Goal: Task Accomplishment & Management: Manage account settings

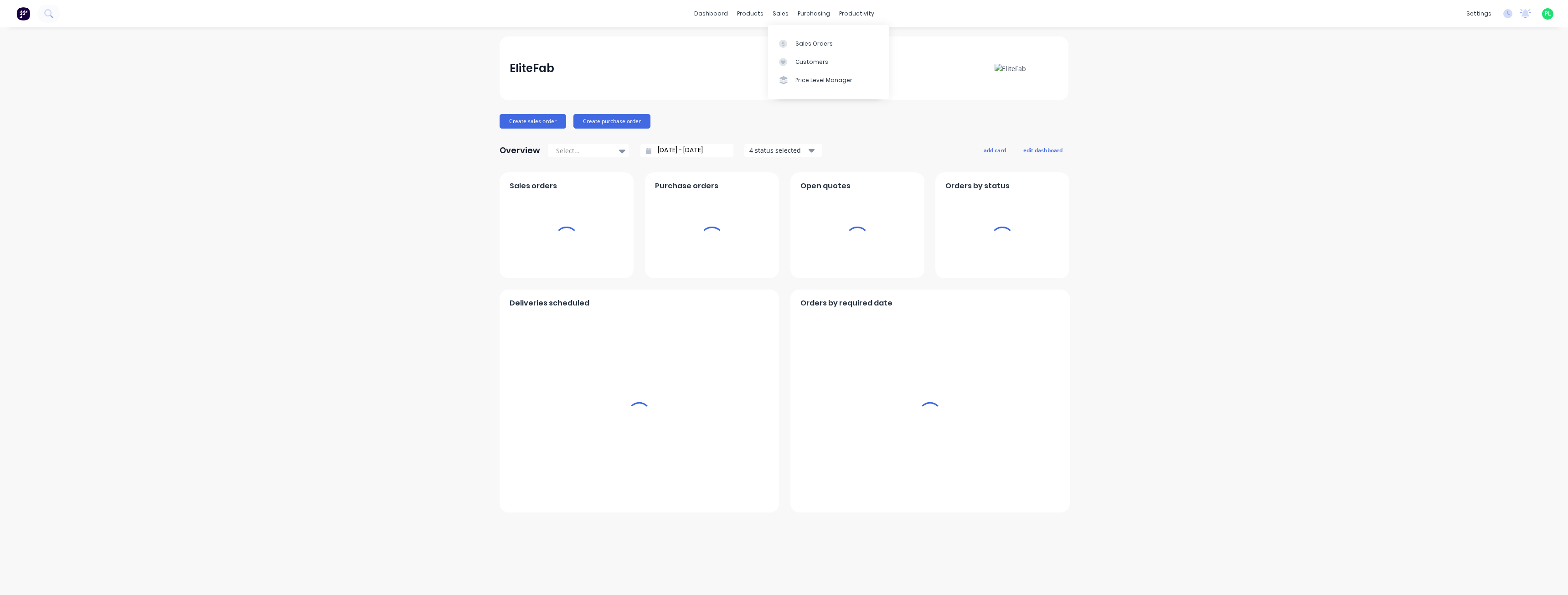
click at [792, 34] on div "Sales Orders Customers Price Level Manager" at bounding box center [828, 62] width 121 height 74
click at [808, 42] on div "Sales Orders" at bounding box center [814, 44] width 38 height 8
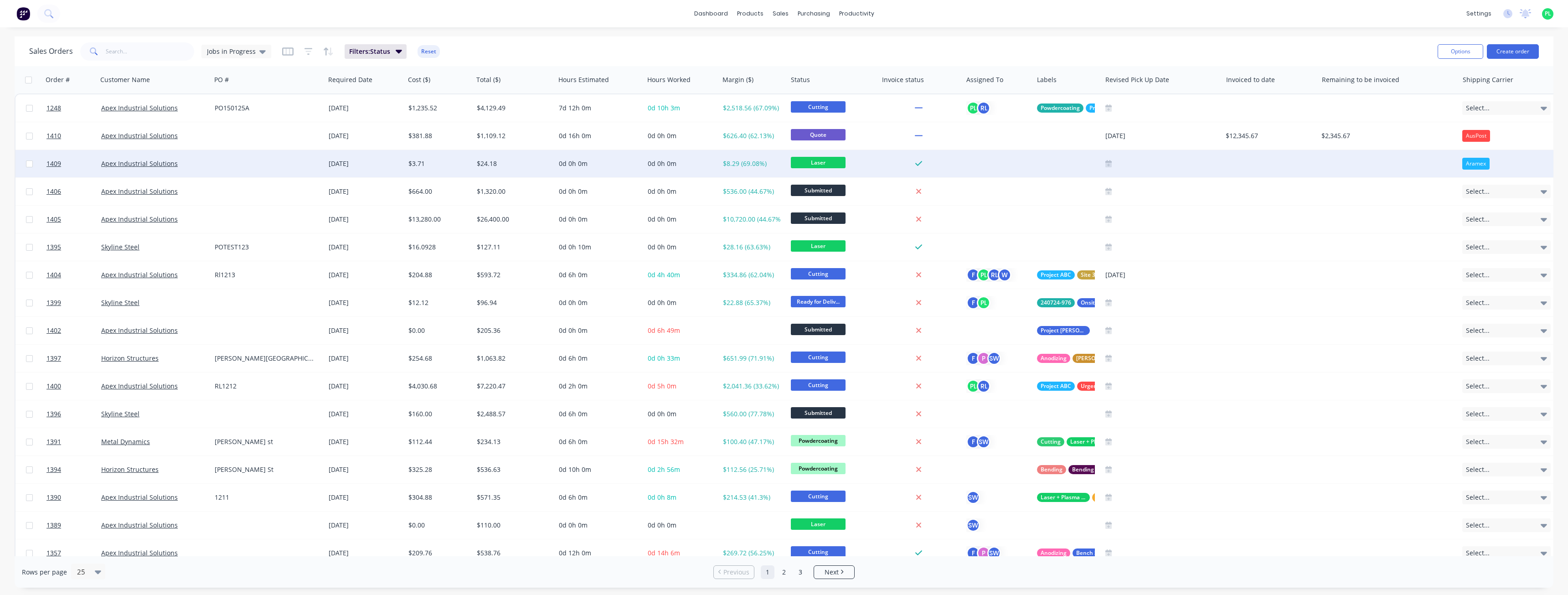
click at [261, 158] on div at bounding box center [268, 164] width 114 height 27
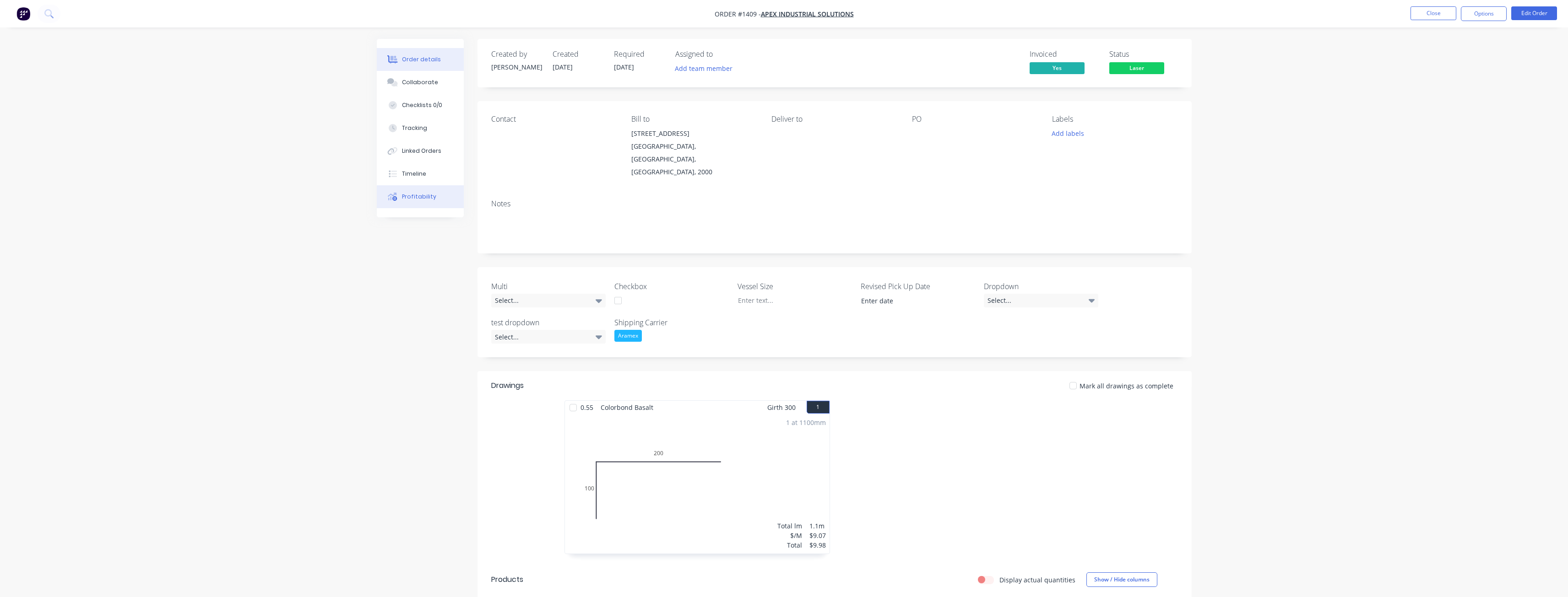
click at [433, 204] on button "Profitability" at bounding box center [420, 197] width 87 height 23
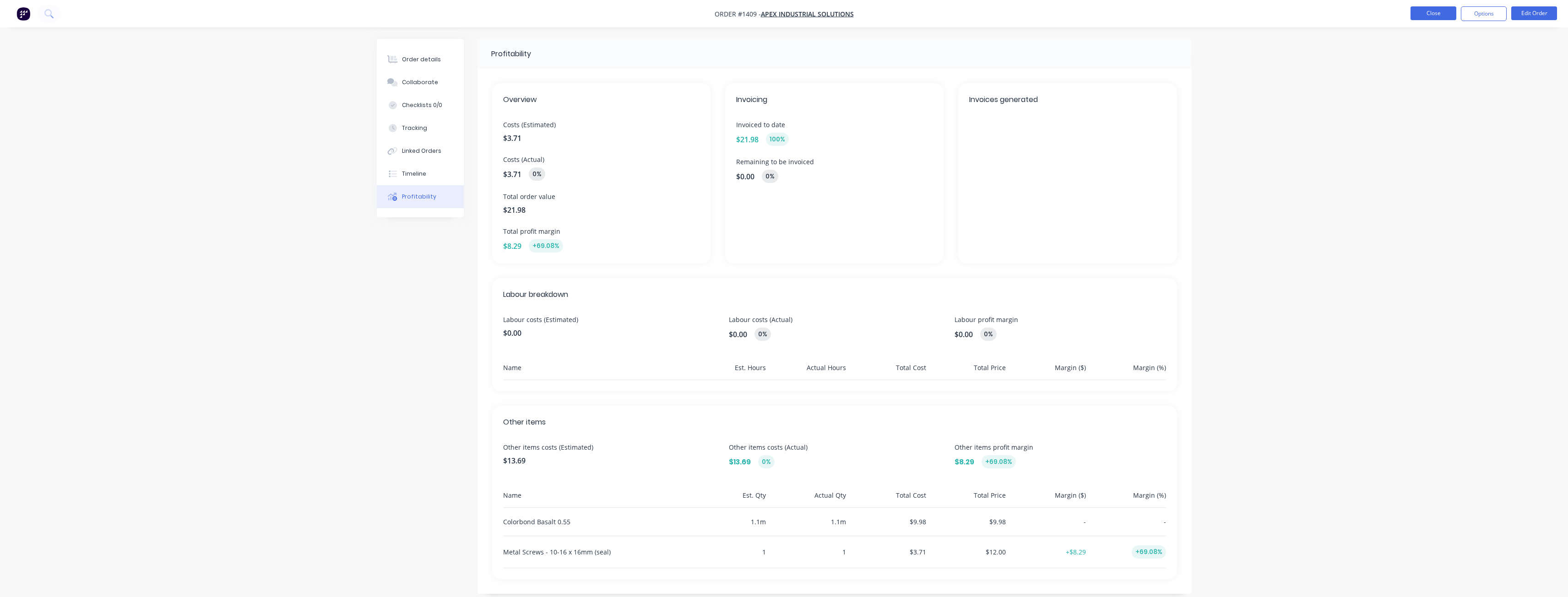
click at [1417, 14] on button "Close" at bounding box center [1433, 13] width 46 height 14
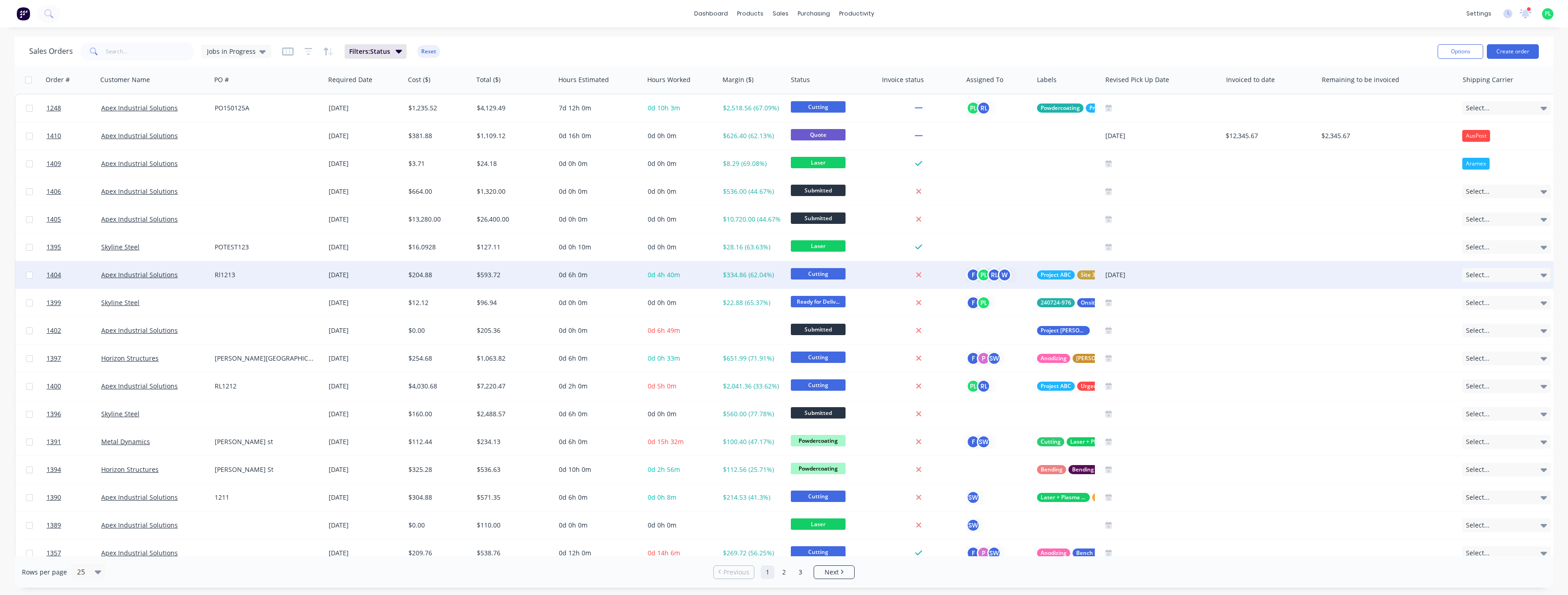
click at [439, 278] on div "$204.88" at bounding box center [437, 274] width 58 height 9
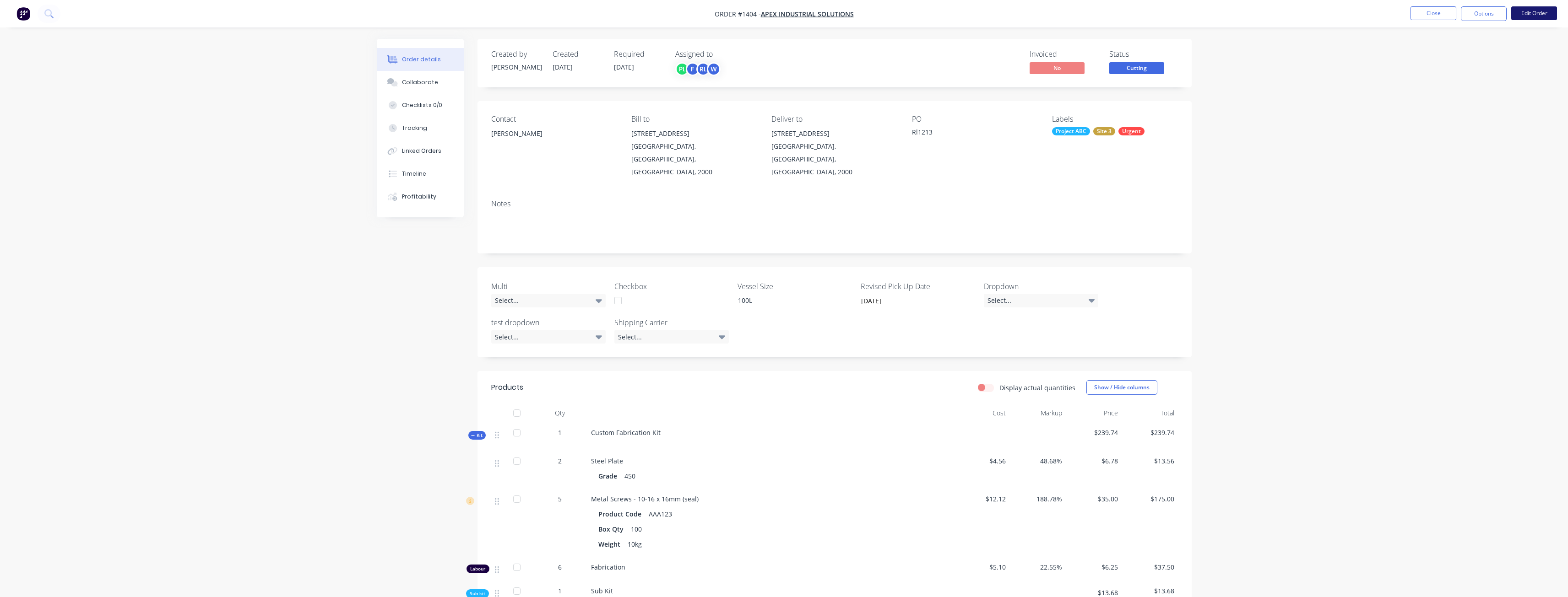
click at [1522, 16] on button "Edit Order" at bounding box center [1533, 13] width 46 height 14
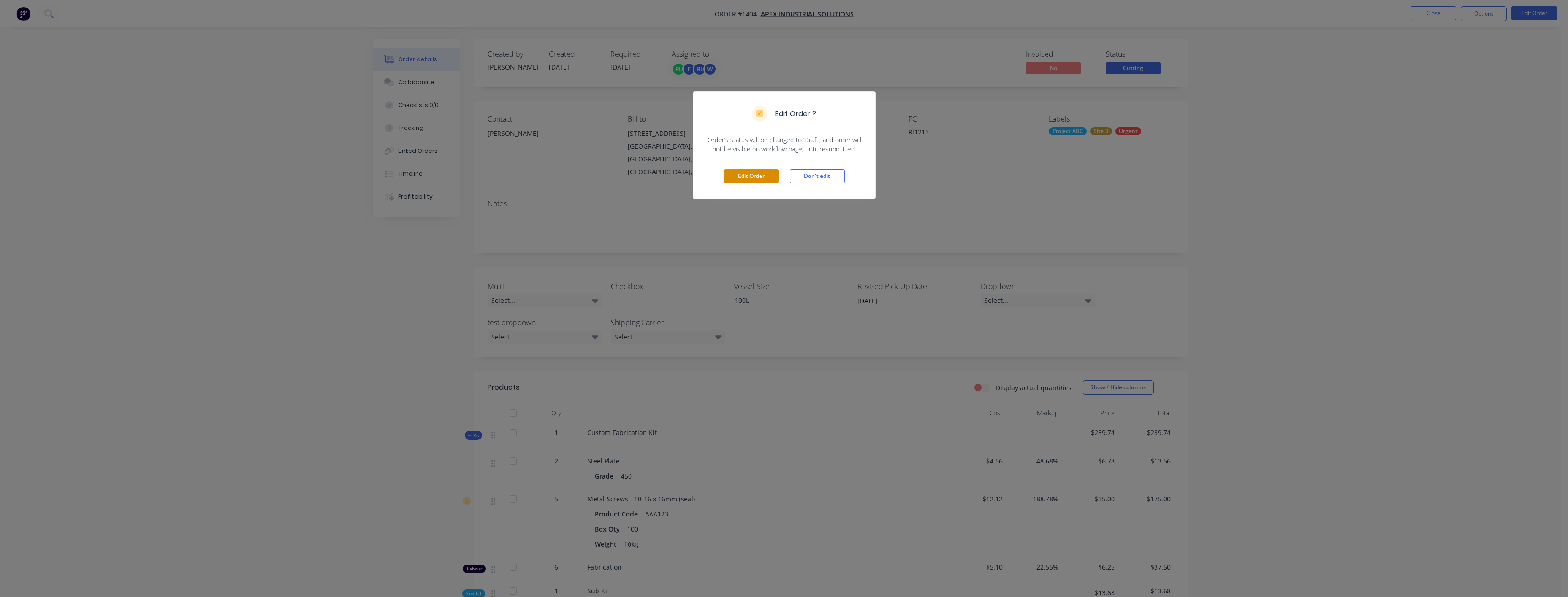
click at [746, 175] on button "Edit Order" at bounding box center [751, 176] width 55 height 14
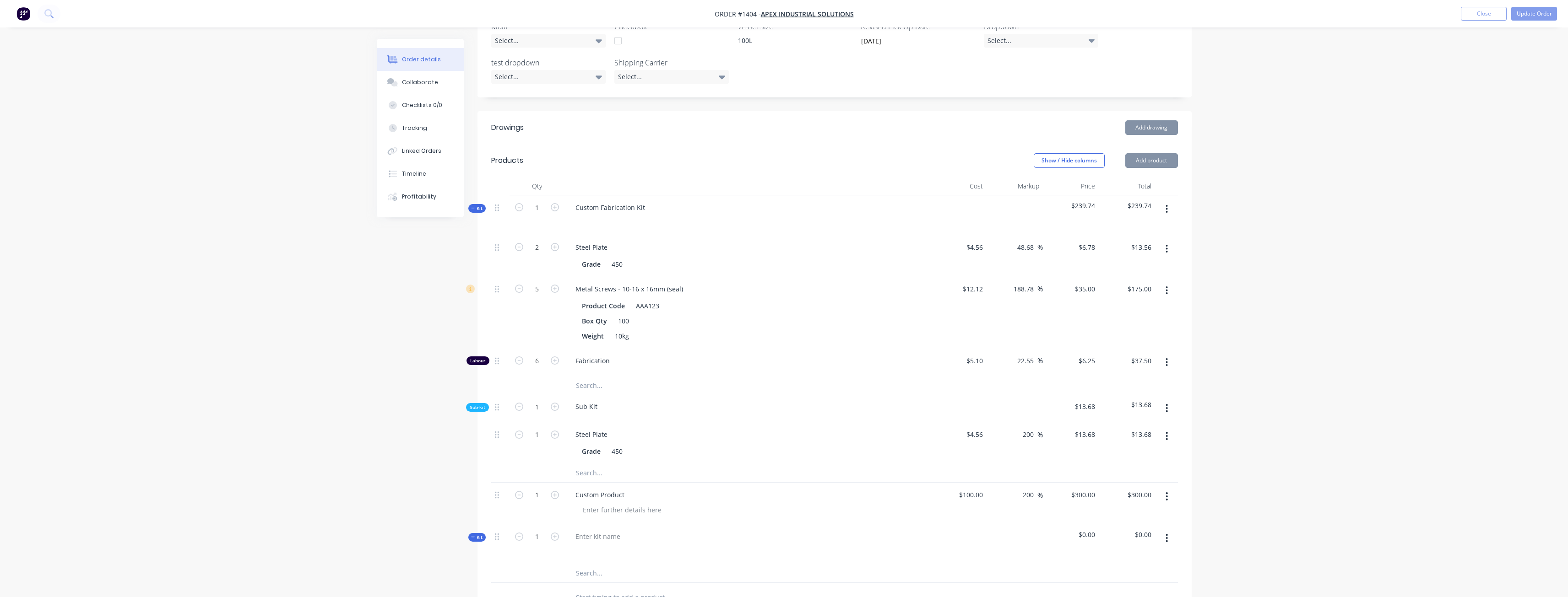
scroll to position [497, 0]
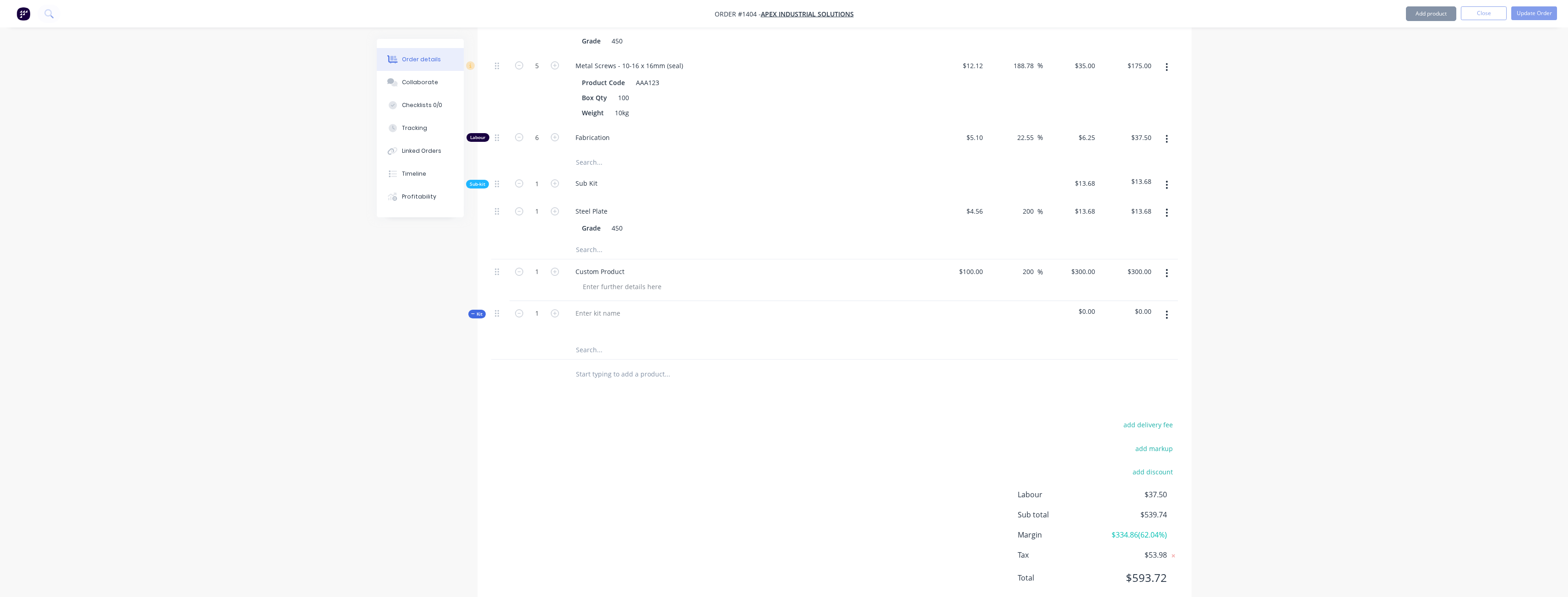
click at [605, 365] on input "text" at bounding box center [667, 374] width 183 height 18
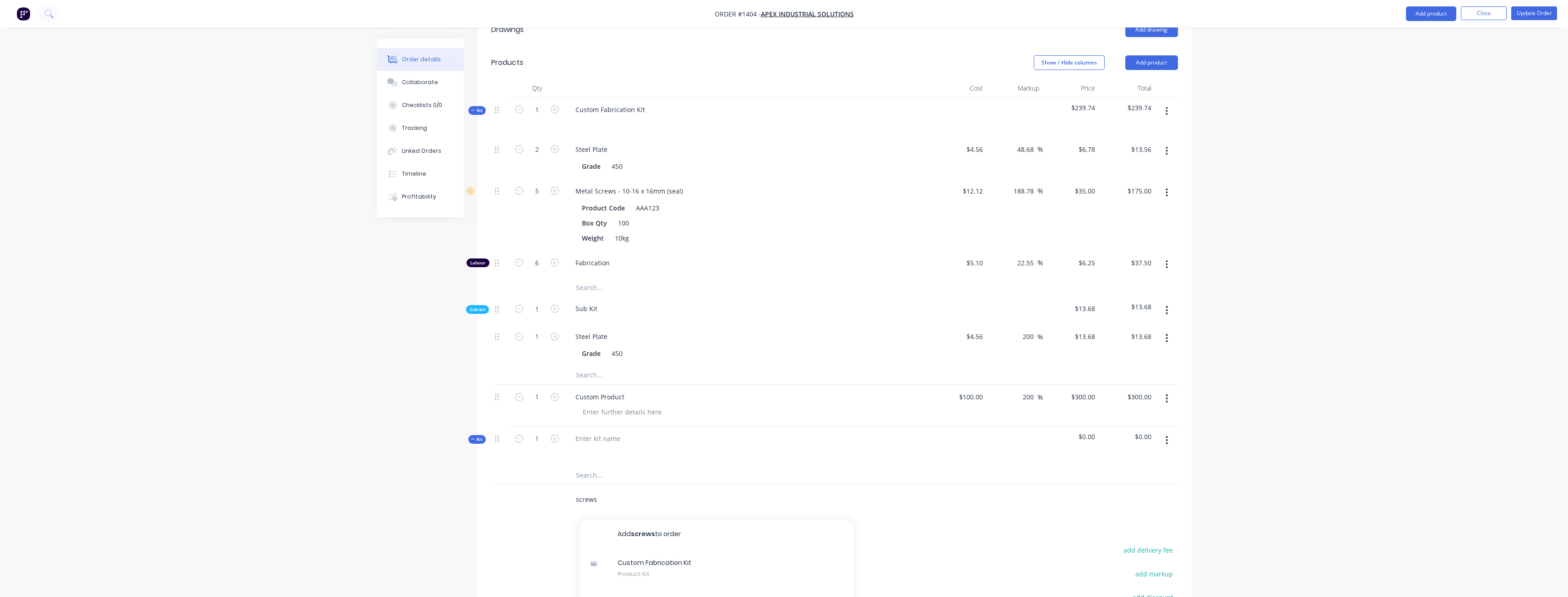
scroll to position [360, 0]
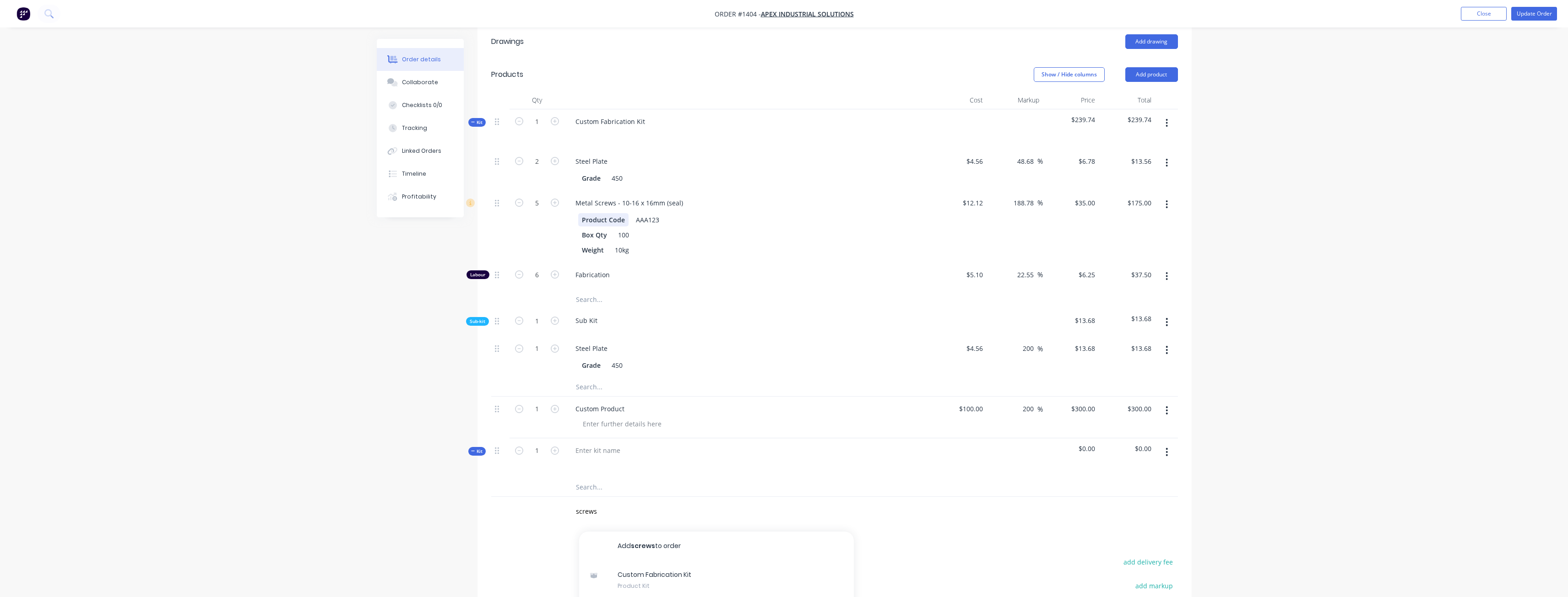
click at [608, 191] on div "Metal Screws - 10-16 x 16mm (seal) Product Code AAA123 Box Qty 100 Weight 10kg" at bounding box center [747, 227] width 366 height 72
click at [617, 197] on div "Metal Screws - 10-16 x 16mm (seal)" at bounding box center [629, 203] width 122 height 14
copy div "Metal Screws - 10-16 x 16mm (seal)"
click at [1151, 67] on button "Add product" at bounding box center [1151, 75] width 53 height 14
click at [1118, 109] on div "Basic product" at bounding box center [1134, 116] width 71 height 14
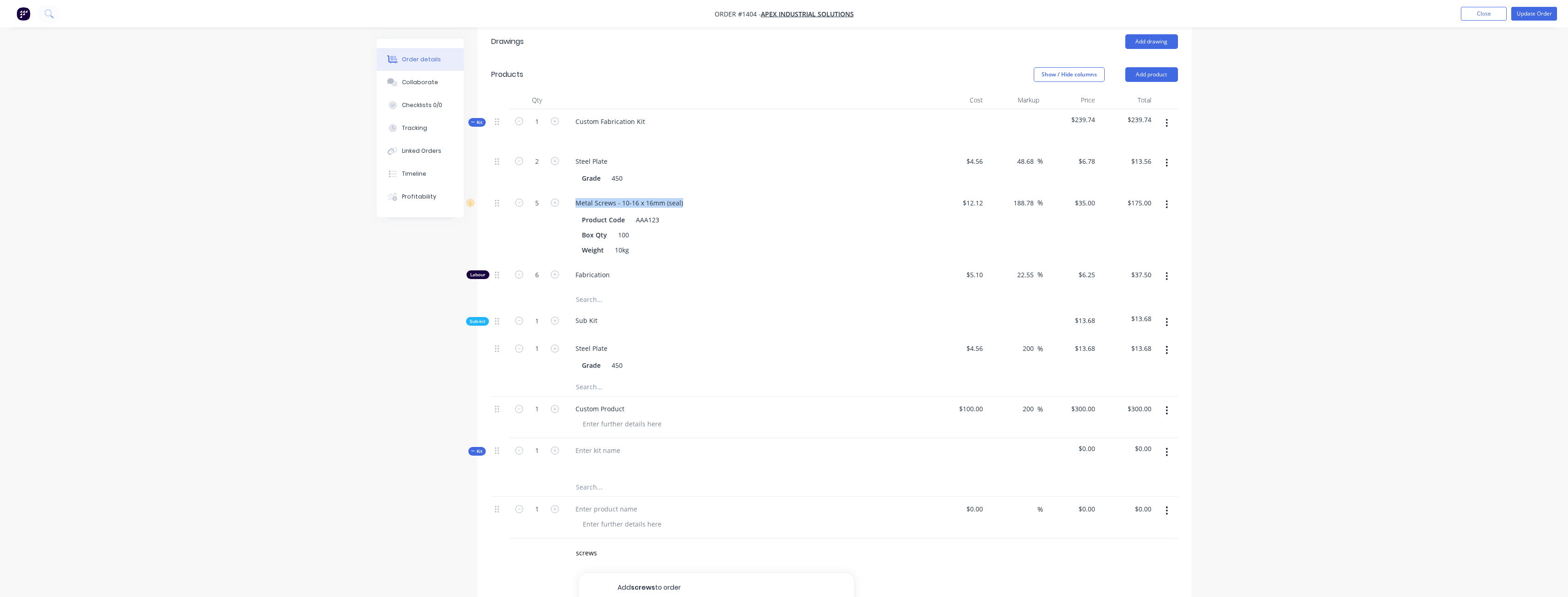
click at [1171, 502] on button "button" at bounding box center [1167, 510] width 22 height 17
drag, startPoint x: 1114, startPoint y: 559, endPoint x: 1148, endPoint y: 502, distance: 66.4
click at [1114, 583] on div "Delete" at bounding box center [1134, 589] width 71 height 14
click at [1171, 444] on button "button" at bounding box center [1167, 452] width 22 height 17
drag, startPoint x: 1125, startPoint y: 513, endPoint x: 1125, endPoint y: 520, distance: 7.0
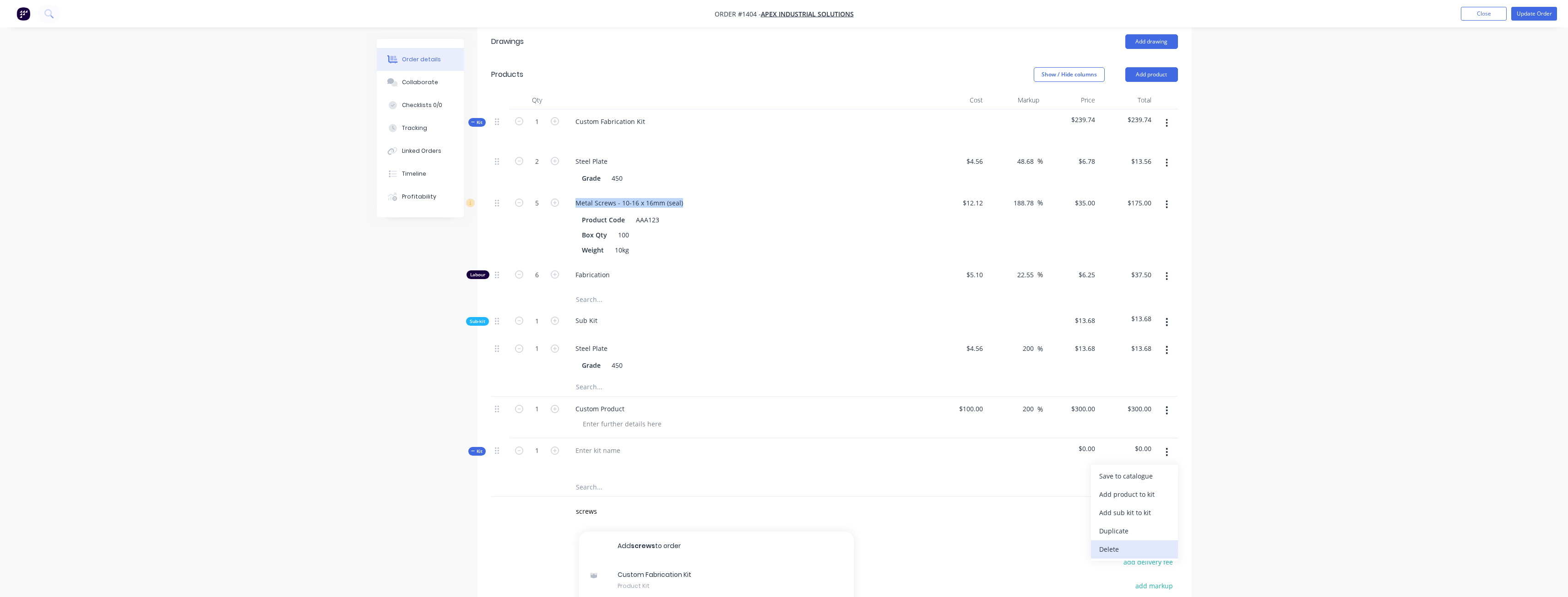
click at [1125, 520] on div "Save to catalogue Add product to kit Add sub kit to kit Duplicate Delete" at bounding box center [1134, 513] width 87 height 96
click at [1125, 542] on div "Delete" at bounding box center [1134, 549] width 71 height 14
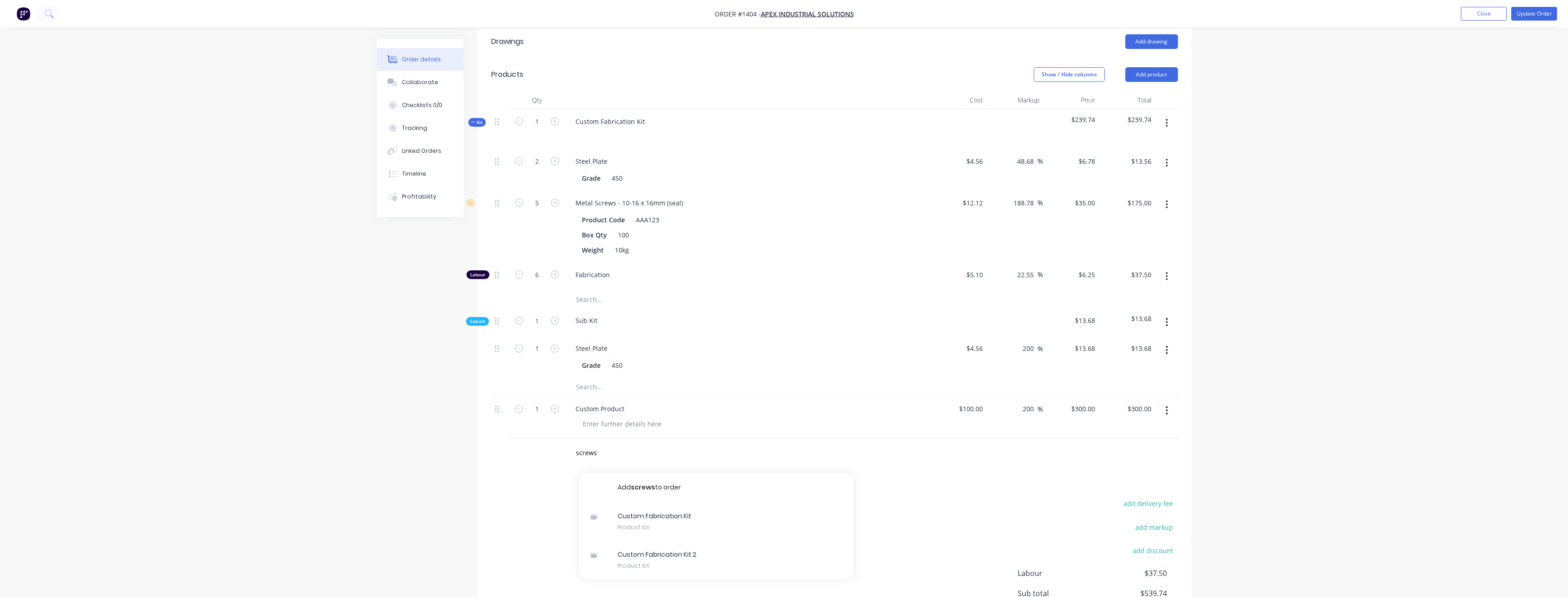
drag, startPoint x: 1006, startPoint y: 524, endPoint x: 975, endPoint y: 515, distance: 32.3
click at [1000, 524] on div "add delivery fee add markup add discount Labour $37.50 Sub total $539.74 Margin…" at bounding box center [834, 586] width 686 height 177
click at [655, 444] on input "screws" at bounding box center [667, 453] width 183 height 18
paste input "Metal Screws - 10-16 x 16mm (seal)"
type input "Metal Screws - 10-16 x 16mm (seal)"
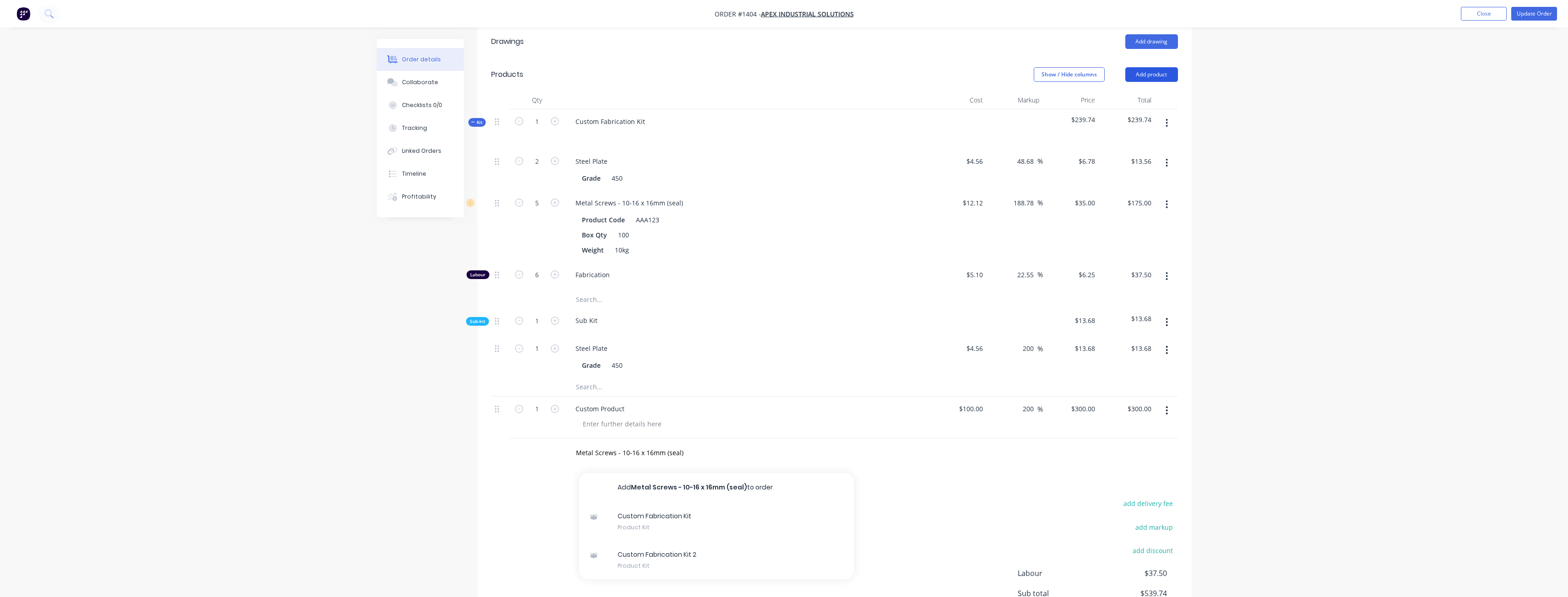
click at [1151, 67] on button "Add product" at bounding box center [1151, 75] width 53 height 14
click at [1146, 91] on div "Product catalogue" at bounding box center [1134, 97] width 71 height 14
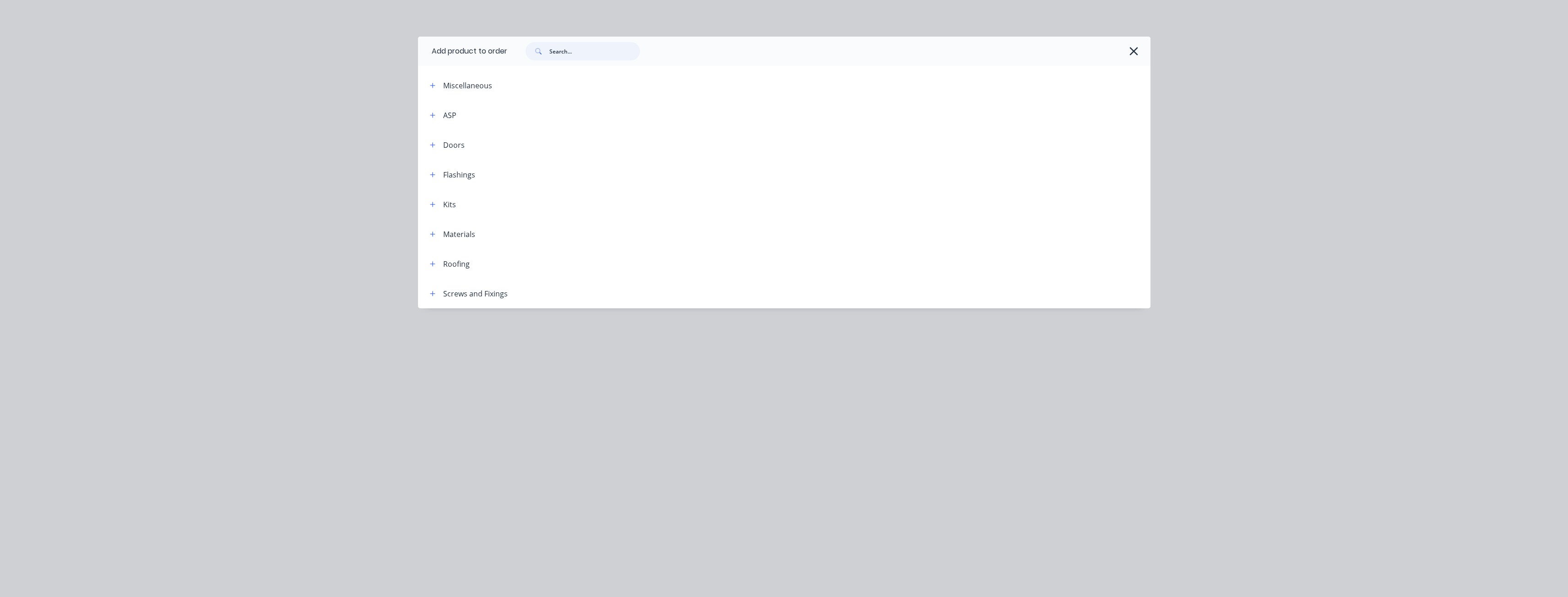
click at [576, 51] on input "text" at bounding box center [594, 51] width 91 height 18
paste input "Metal Screws - 10-16 x 16mm (seal)"
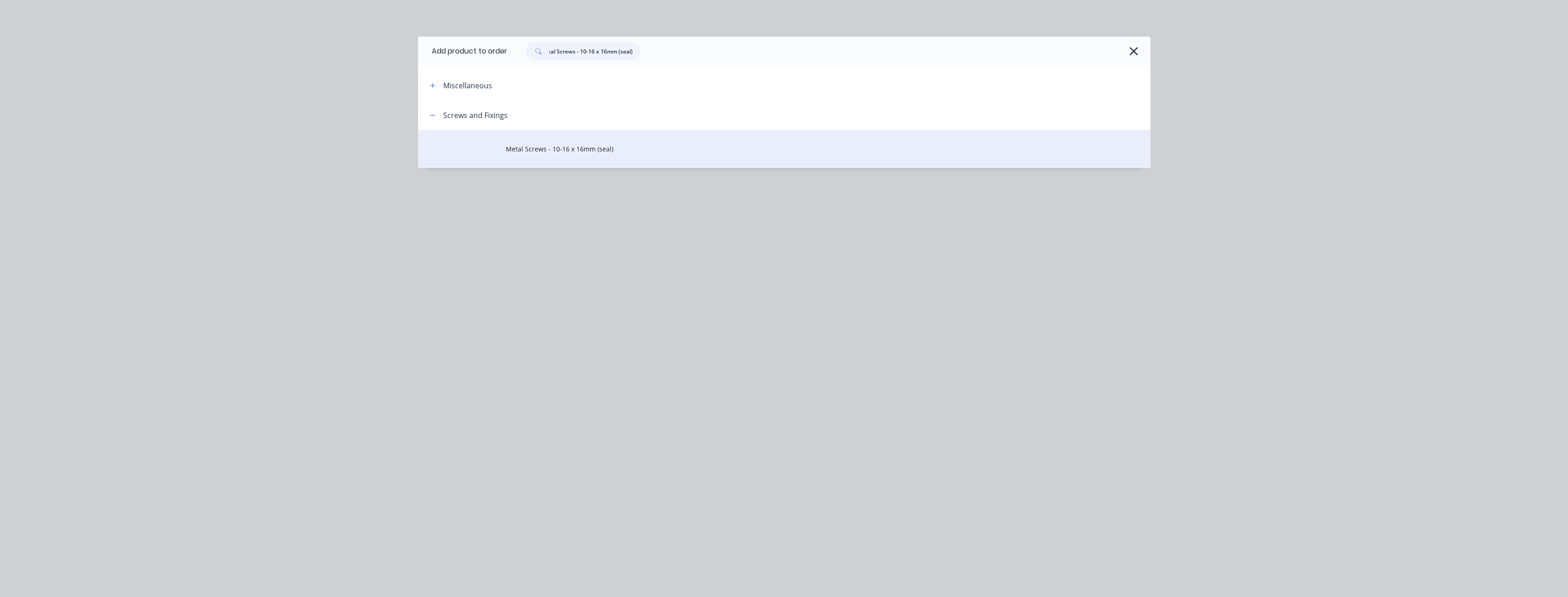
type input "Metal Screws - 10-16 x 16mm (seal)"
click at [515, 148] on span "Metal Screws - 10-16 x 16mm (seal)" at bounding box center [764, 149] width 515 height 10
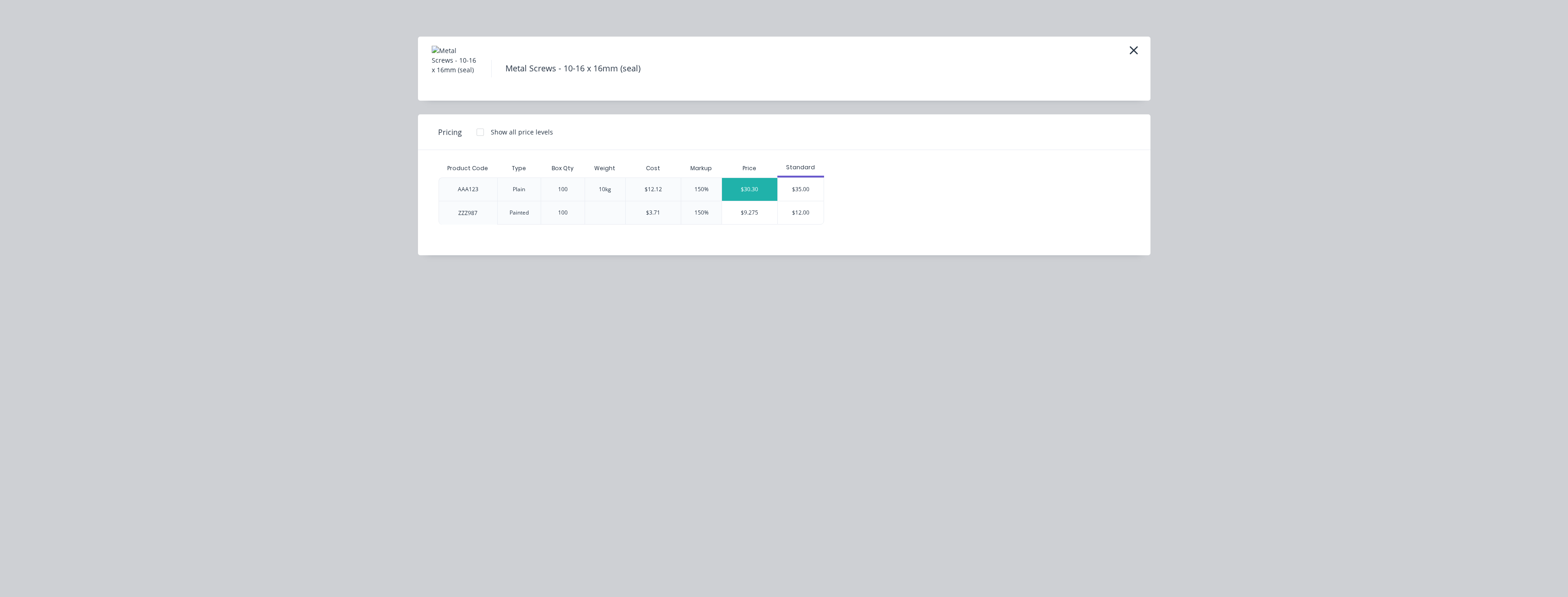
click at [760, 189] on div "$30.30" at bounding box center [749, 189] width 55 height 23
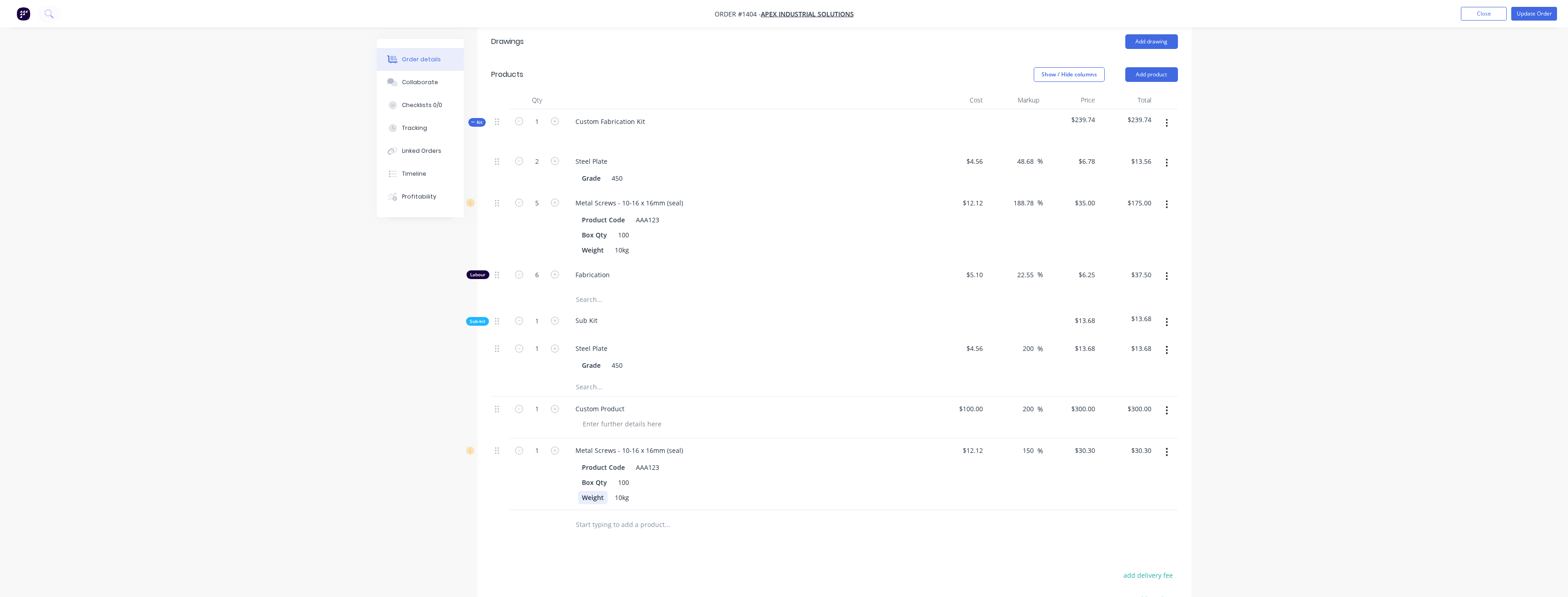
click at [594, 491] on div "Weight" at bounding box center [593, 497] width 29 height 14
click at [601, 491] on div "10kg" at bounding box center [606, 497] width 22 height 14
click at [670, 491] on div at bounding box center [745, 497] width 335 height 14
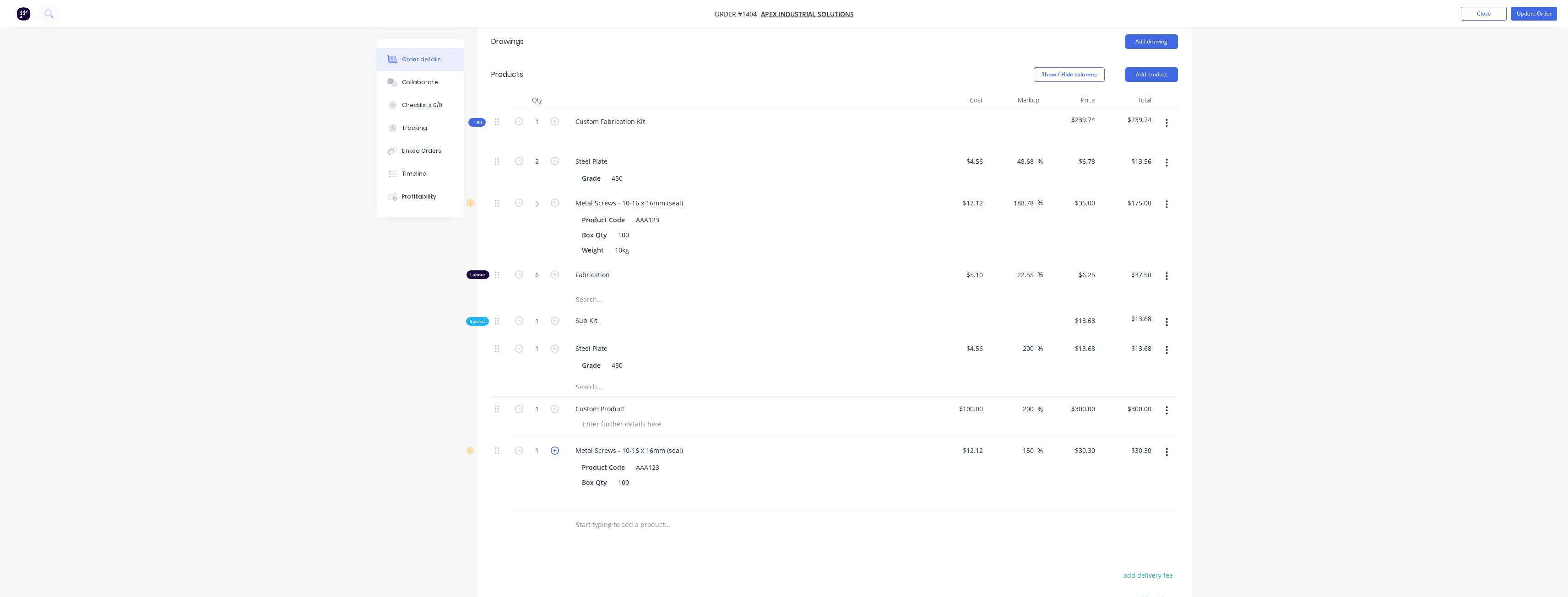
click at [555, 446] on icon "button" at bounding box center [555, 450] width 8 height 8
type input "2"
type input "$60.60"
click at [555, 446] on icon "button" at bounding box center [555, 450] width 8 height 8
type input "3"
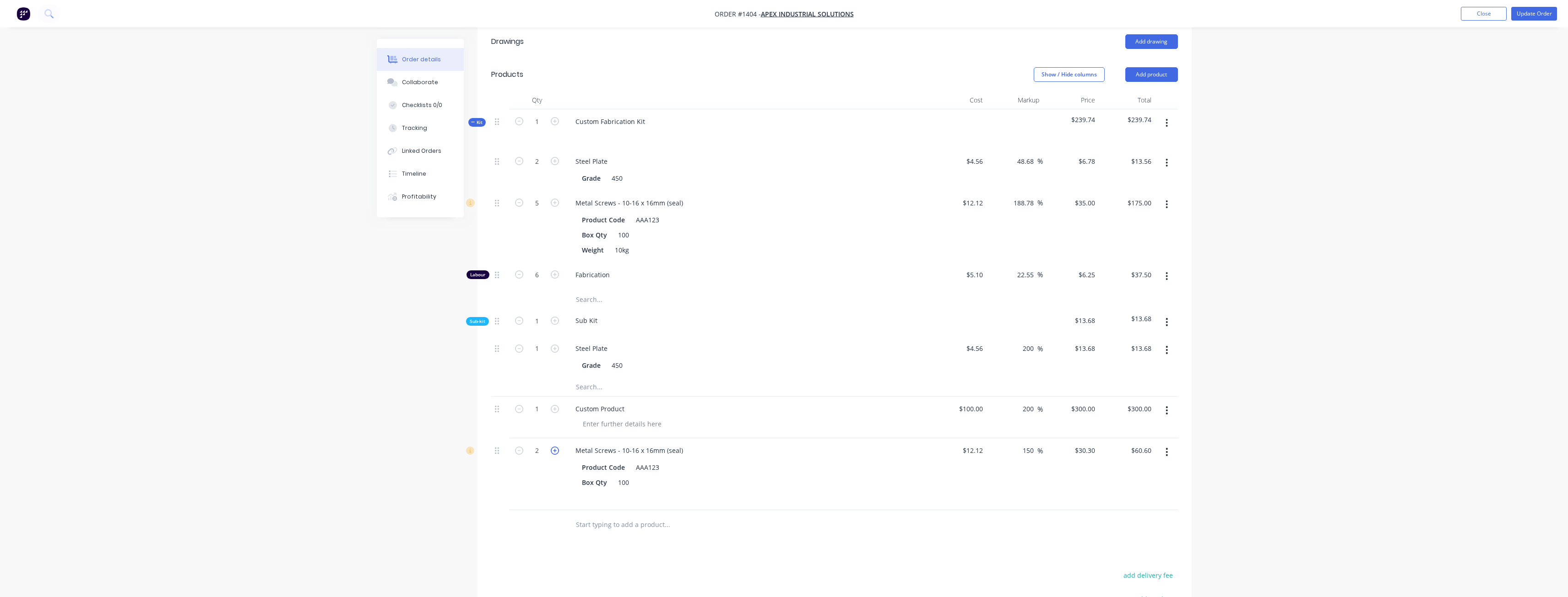
type input "$90.90"
click at [555, 446] on icon "button" at bounding box center [555, 450] width 8 height 8
type input "4"
type input "$121.20"
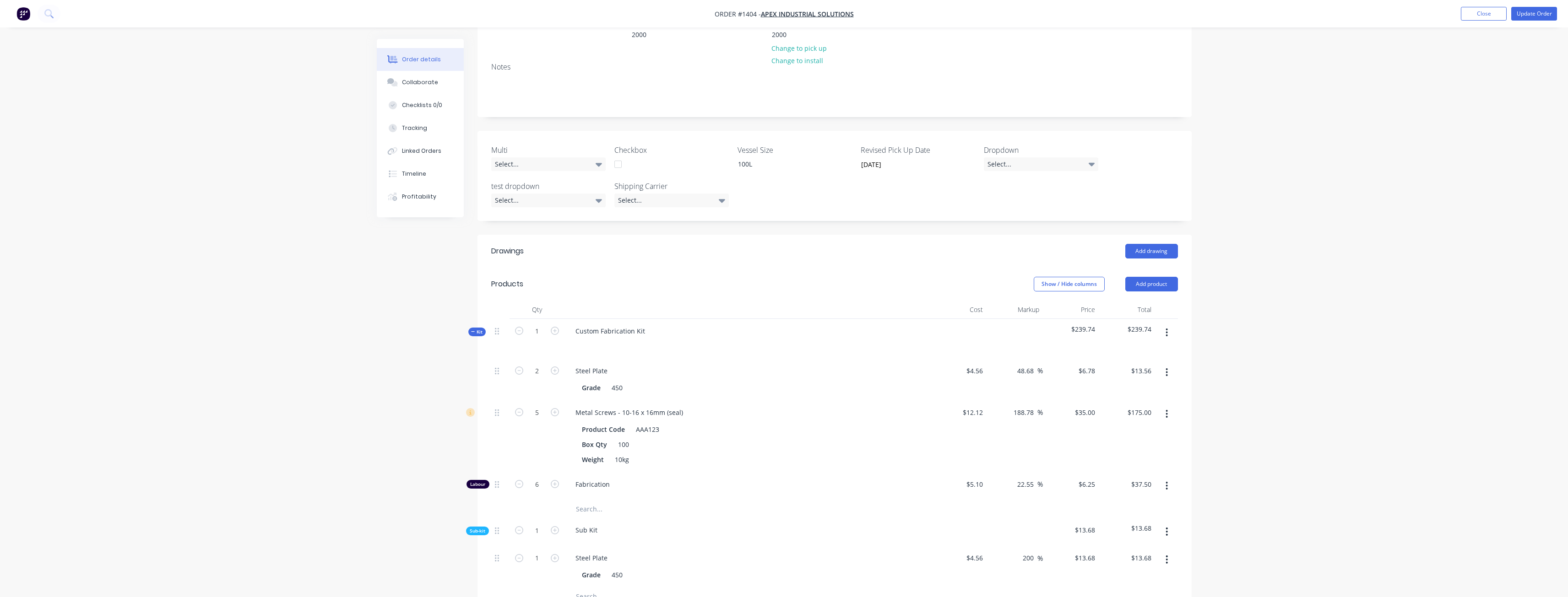
scroll to position [132, 0]
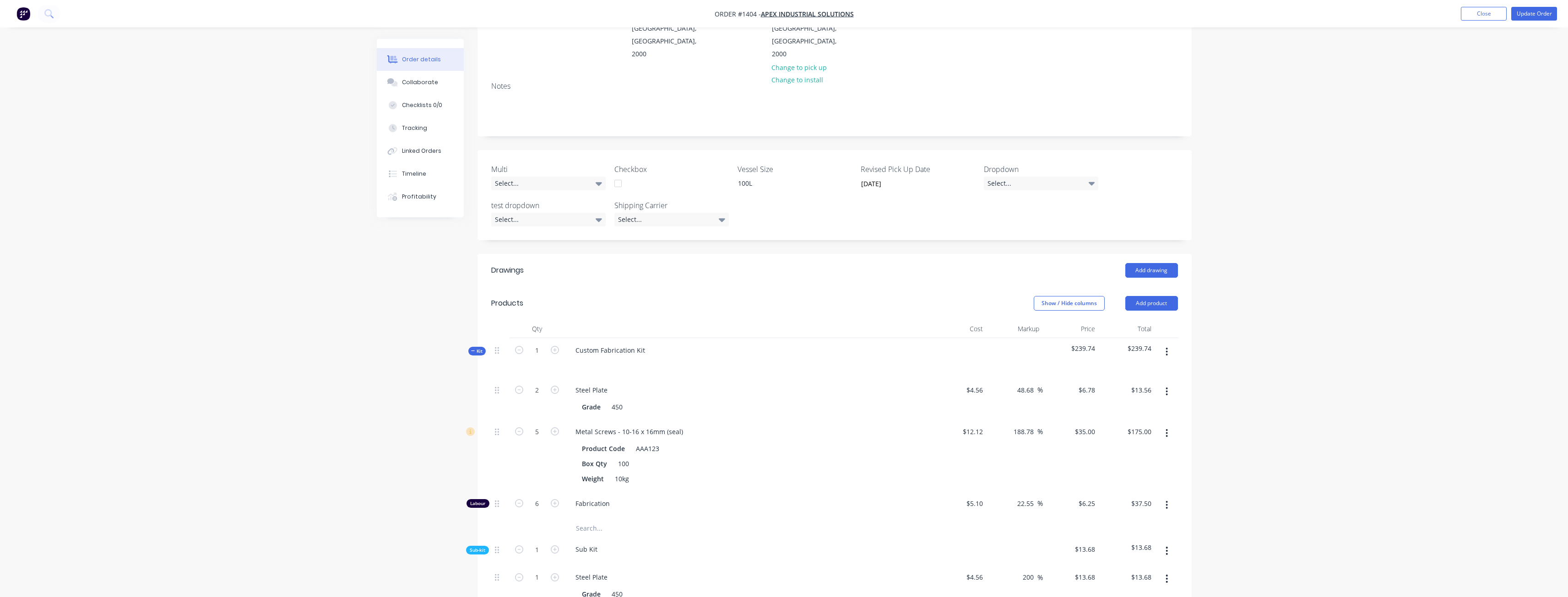
click at [1167, 347] on icon "button" at bounding box center [1167, 351] width 2 height 10
click at [1138, 424] on div "Delete" at bounding box center [1134, 431] width 71 height 14
drag, startPoint x: 1175, startPoint y: 327, endPoint x: 1167, endPoint y: 329, distance: 8.2
click at [1175, 343] on button "button" at bounding box center [1167, 351] width 22 height 17
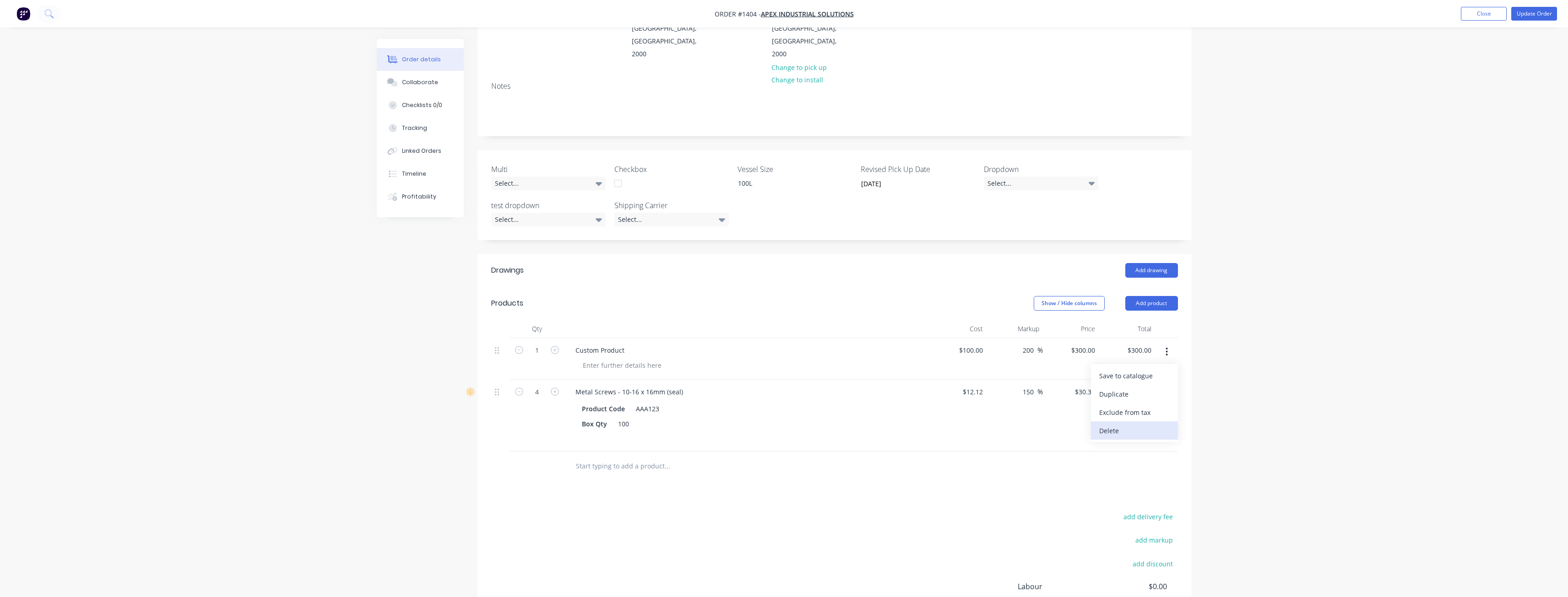
click at [1147, 424] on div "Delete" at bounding box center [1134, 431] width 71 height 14
click at [1523, 10] on button "Update Order" at bounding box center [1533, 14] width 46 height 14
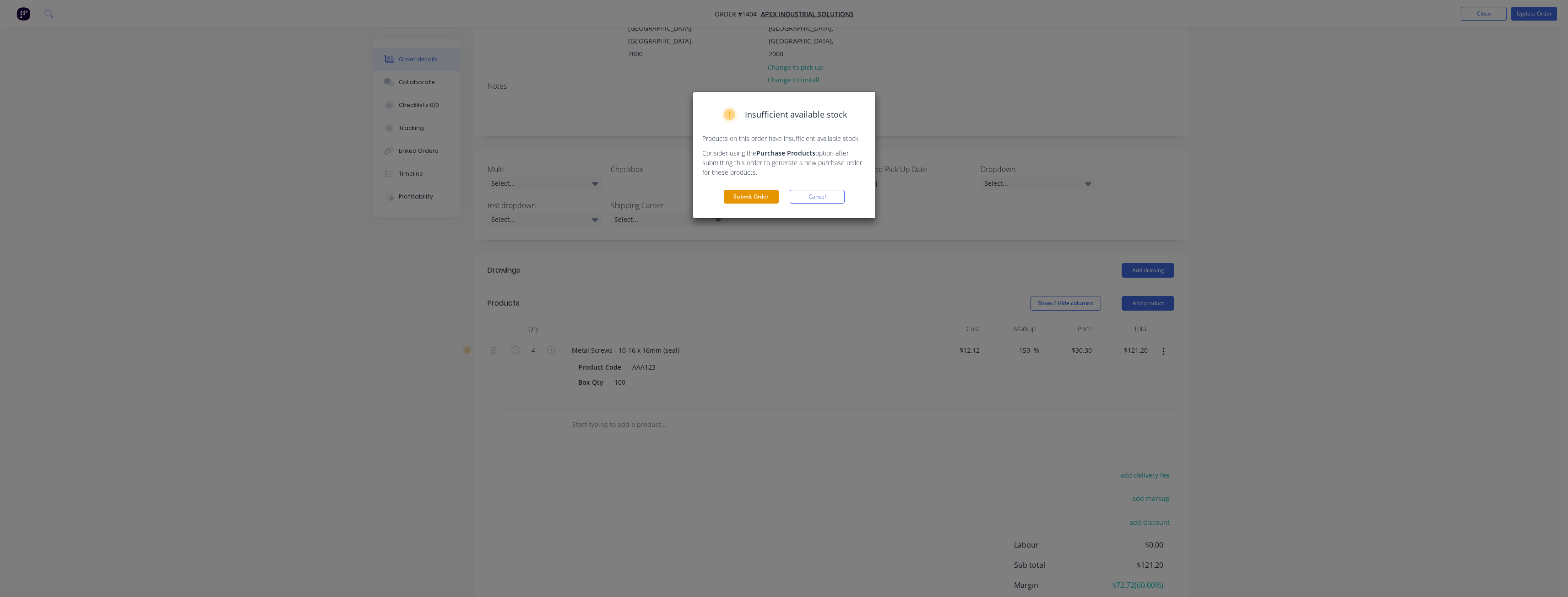
click at [747, 190] on button "Submit Order" at bounding box center [751, 197] width 55 height 14
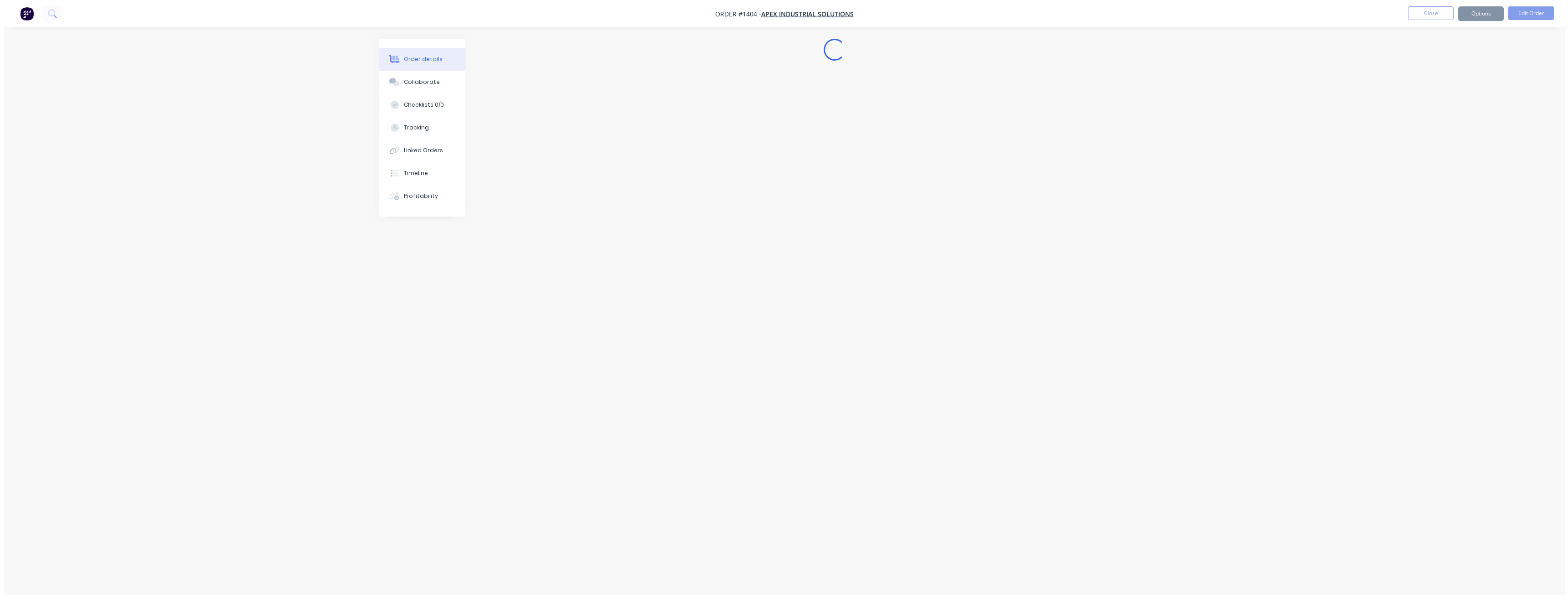
scroll to position [0, 0]
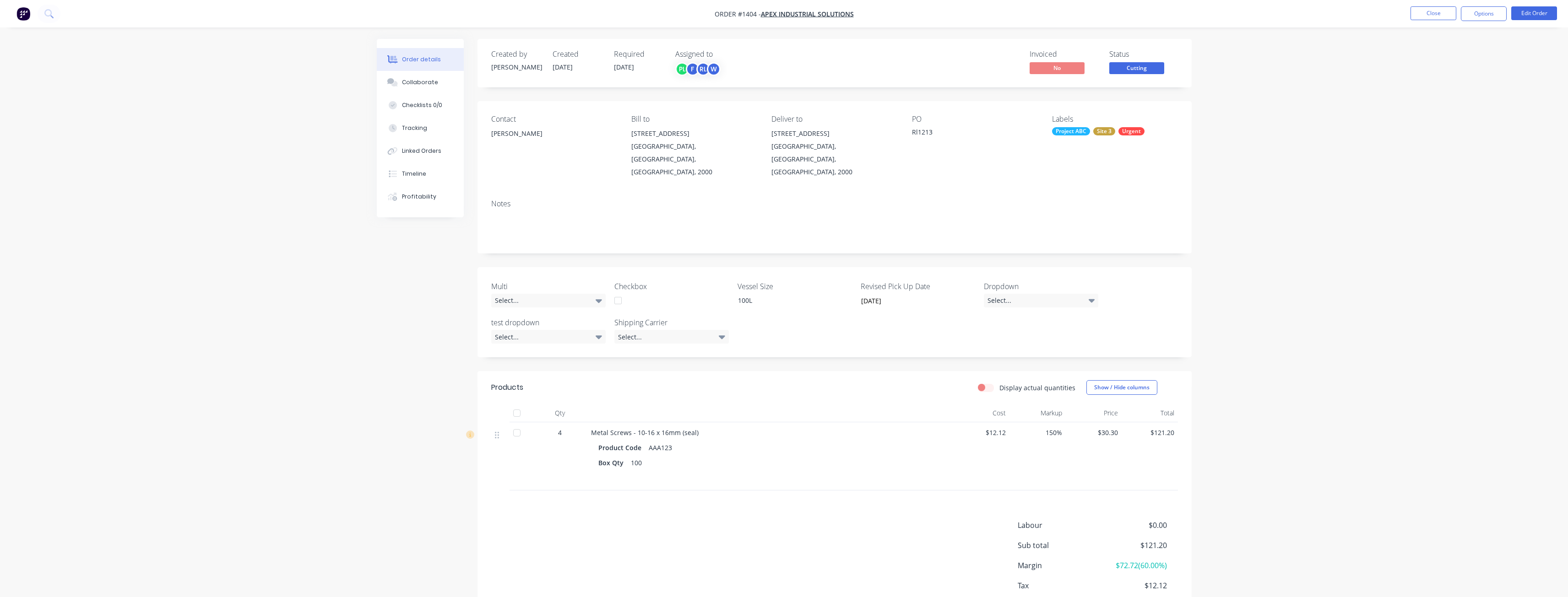
click at [1000, 383] on label "Display actual quantities" at bounding box center [1037, 388] width 76 height 10
click at [981, 383] on input "Display actual quantities" at bounding box center [981, 387] width 7 height 9
checkbox input "true"
click at [550, 428] on input "4" at bounding box center [560, 434] width 24 height 14
click at [538, 431] on icon "button" at bounding box center [542, 435] width 8 height 8
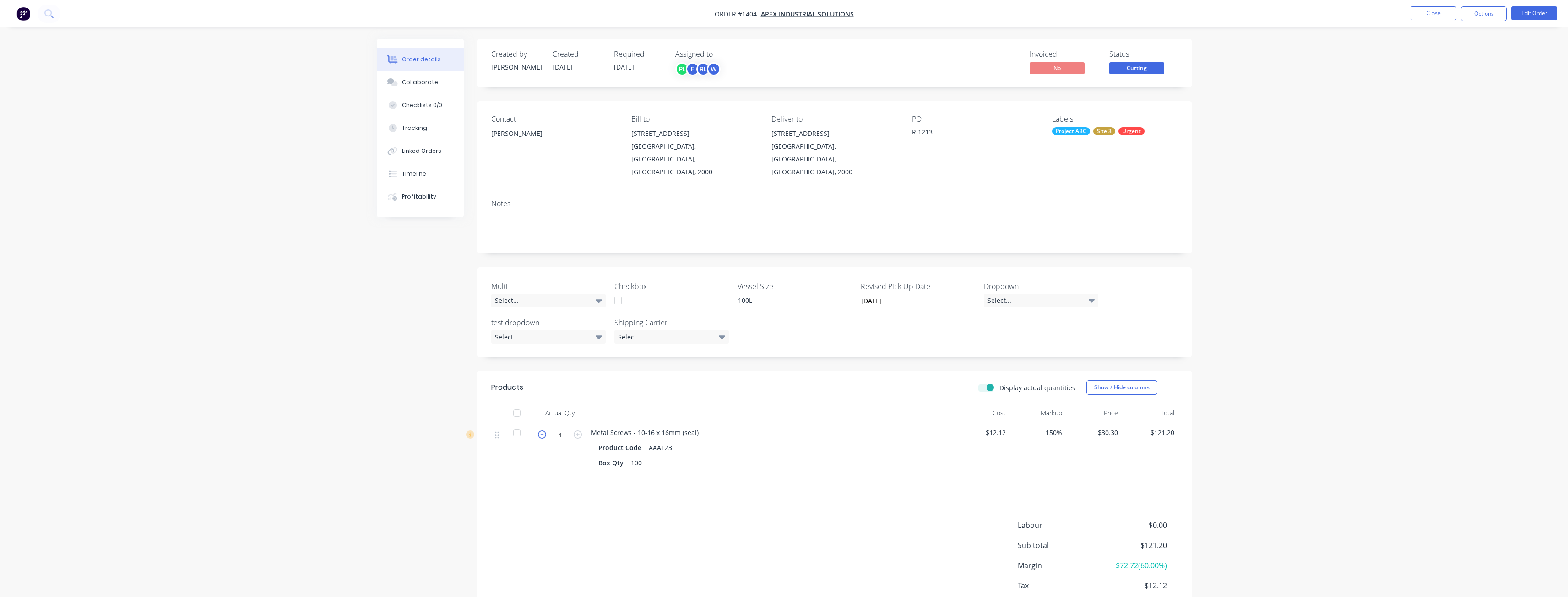
type input "3"
click at [589, 485] on div "Products Display actual quantities Show / Hide columns Actual Qty Cost Markup P…" at bounding box center [834, 505] width 714 height 269
click at [425, 201] on button "Profitability" at bounding box center [420, 197] width 87 height 23
